Goal: Task Accomplishment & Management: Manage account settings

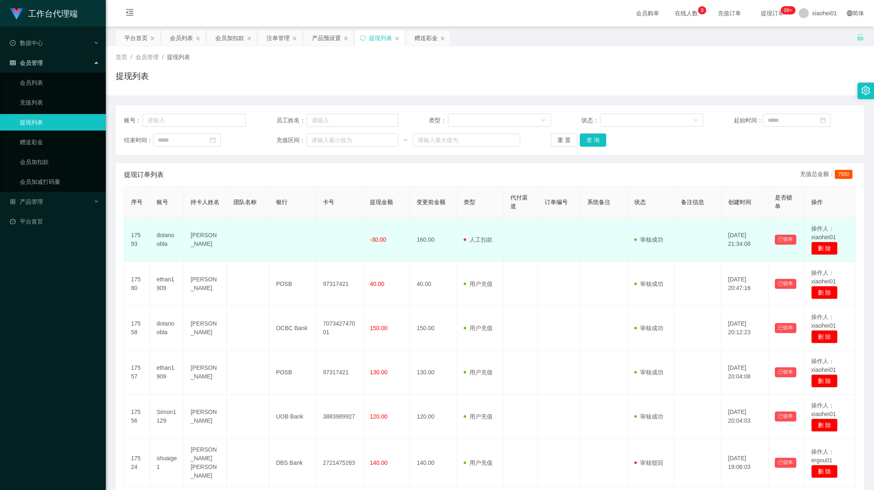
click at [457, 258] on td "用户充值 人工扣款" at bounding box center [480, 240] width 47 height 44
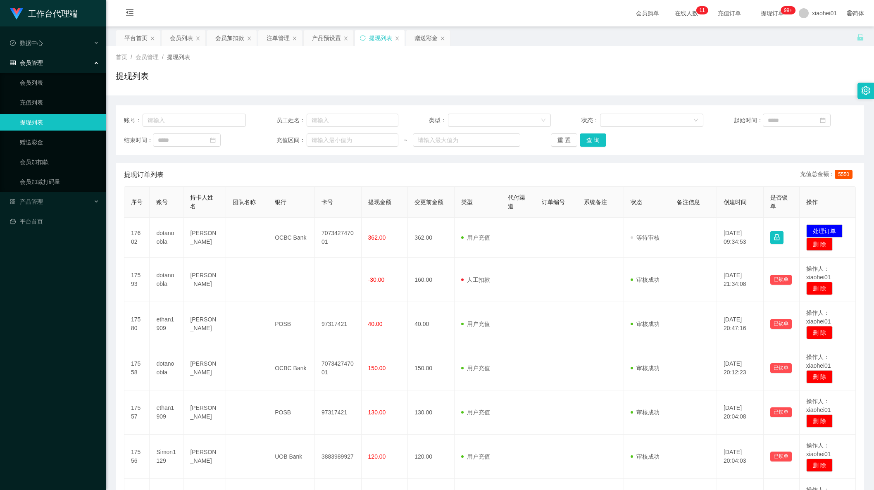
click at [329, 232] on td "707342747001" at bounding box center [338, 238] width 47 height 40
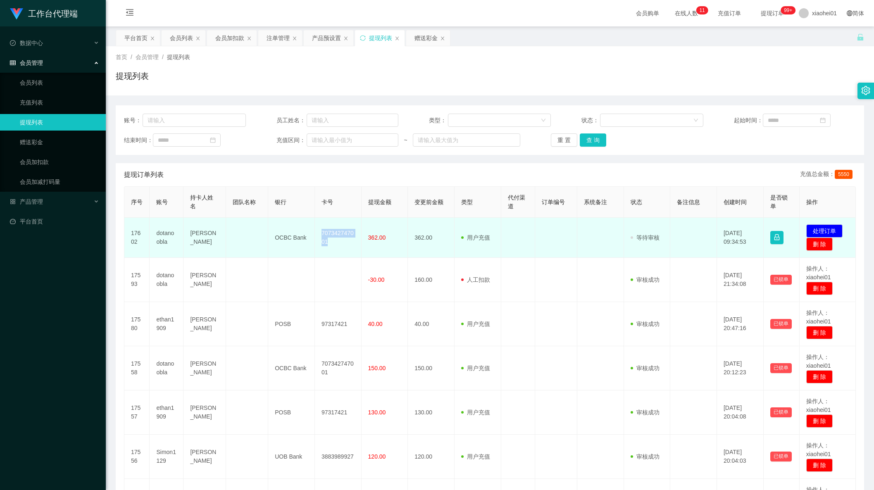
click at [329, 232] on td "707342747001" at bounding box center [338, 238] width 47 height 40
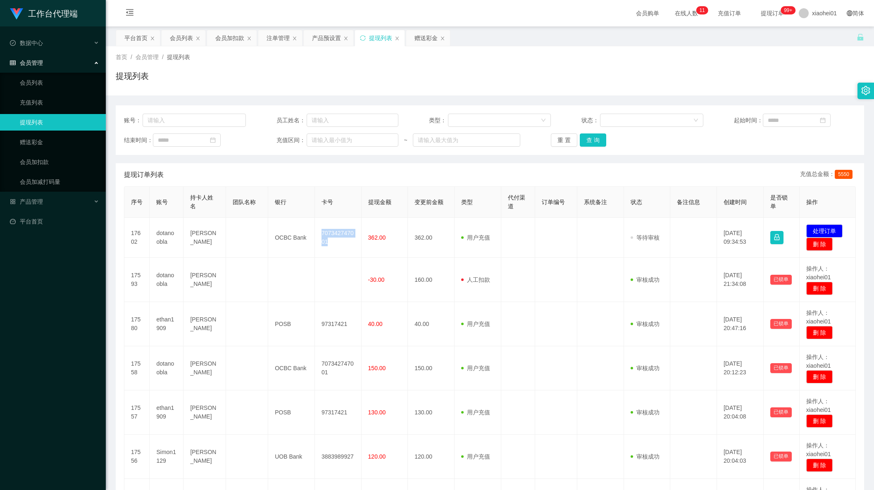
copy td "707342747001"
click at [240, 36] on div "会员加扣款" at bounding box center [229, 38] width 29 height 16
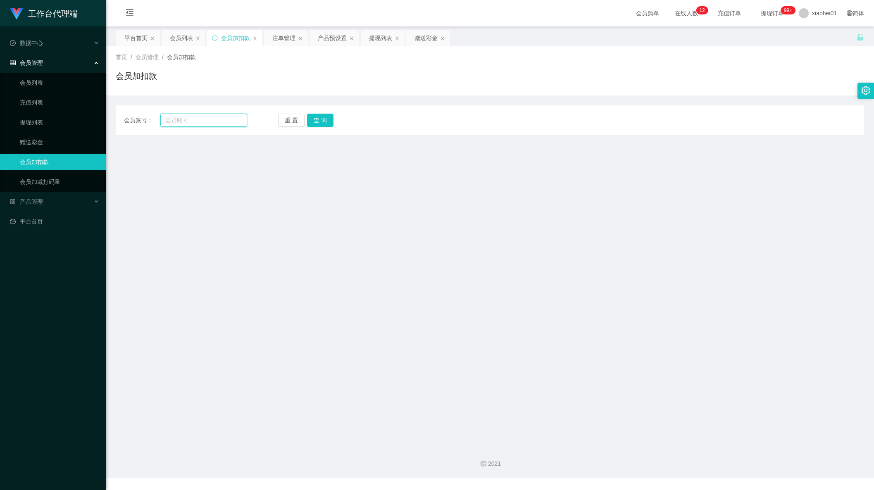
click at [208, 118] on input "text" at bounding box center [203, 120] width 87 height 13
paste input "ethan1909"
type input "ethan1909"
click at [317, 122] on button "查 询" at bounding box center [320, 120] width 26 height 13
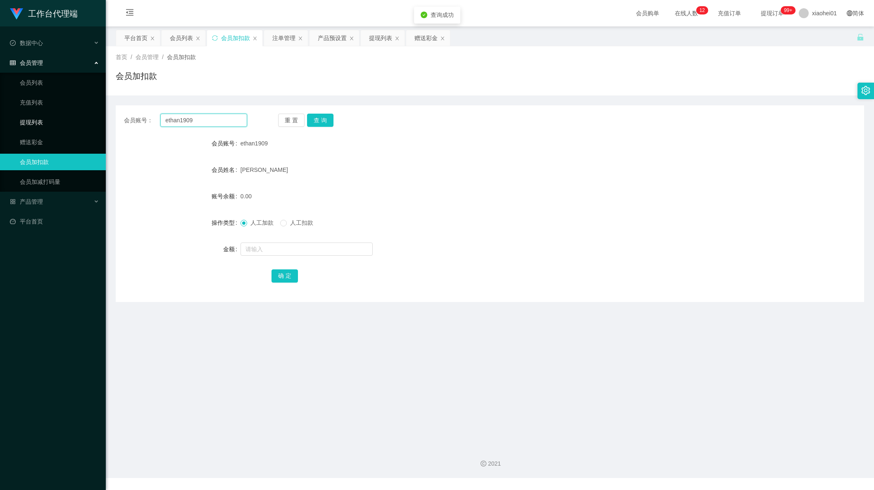
drag, startPoint x: 221, startPoint y: 118, endPoint x: 22, endPoint y: 112, distance: 198.9
click at [50, 113] on section "工作台代理端 数据中心 会员管理 会员列表 充值列表 提现列表 赠送彩金 会员加扣款 会员加减打码量 产品管理 平台首页 保存配置 重置配置 整体风格设置 主…" at bounding box center [437, 239] width 874 height 478
paste input "ethan1909"
type input "ethan1909"
click at [331, 123] on button "查 询" at bounding box center [320, 120] width 26 height 13
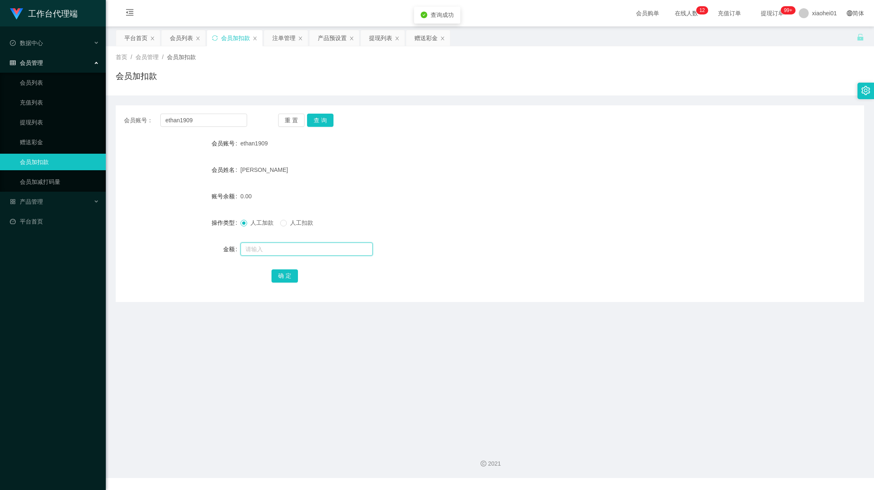
click at [301, 255] on input "text" at bounding box center [306, 249] width 132 height 13
type input "31"
click at [287, 273] on button "确 定" at bounding box center [284, 275] width 26 height 13
drag, startPoint x: 502, startPoint y: 228, endPoint x: 685, endPoint y: 112, distance: 216.7
click at [502, 228] on div "人工加款 人工扣款" at bounding box center [458, 222] width 436 height 17
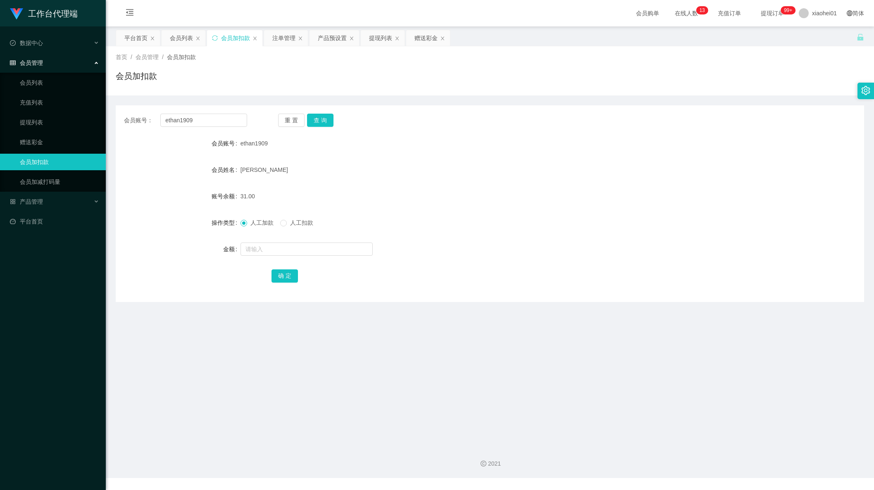
click at [478, 124] on div "会员账号： ethan1909 重 置 查 询" at bounding box center [490, 120] width 748 height 13
click at [383, 41] on div "提现列表" at bounding box center [380, 38] width 23 height 16
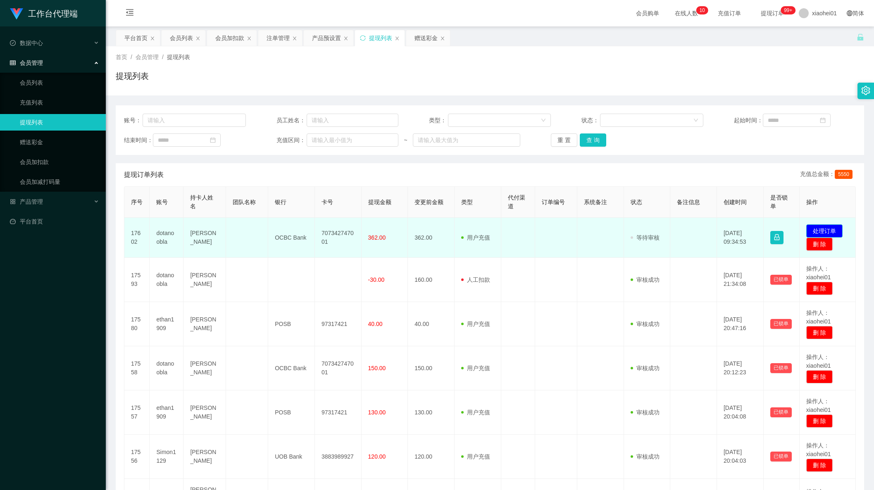
click at [824, 229] on button "处理订单" at bounding box center [824, 230] width 36 height 13
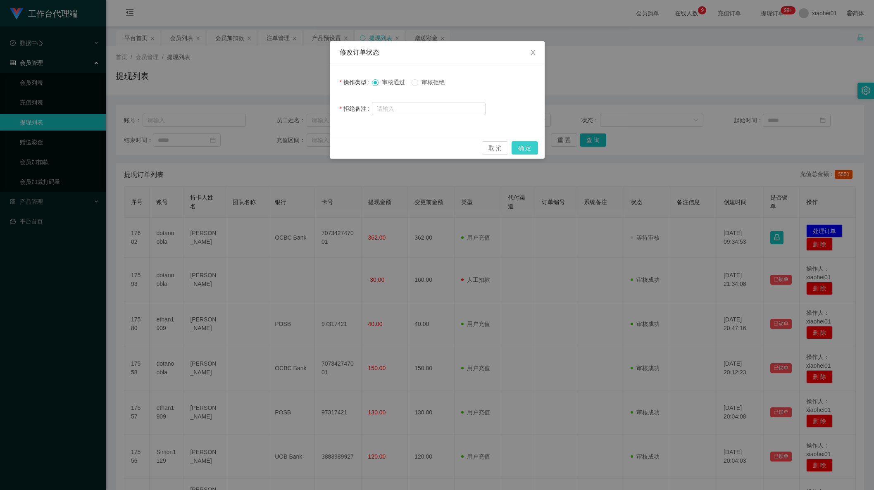
click at [528, 148] on button "确 定" at bounding box center [525, 147] width 26 height 13
